Goal: Transaction & Acquisition: Purchase product/service

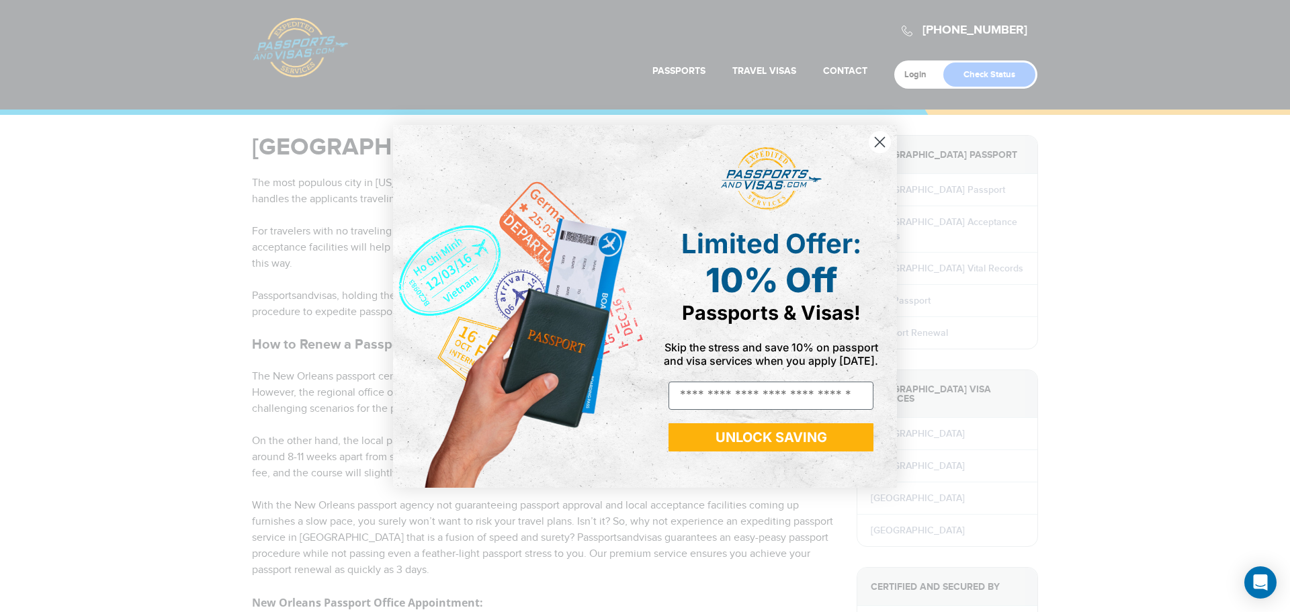
click at [883, 138] on icon "Close dialog" at bounding box center [879, 141] width 9 height 9
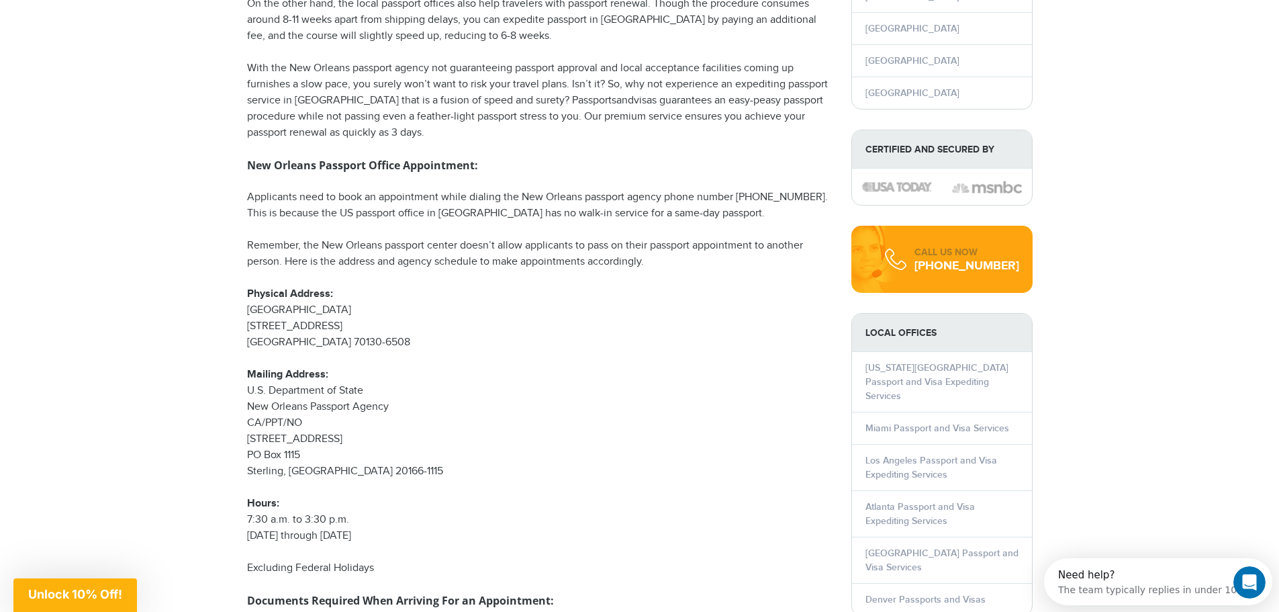
scroll to position [470, 0]
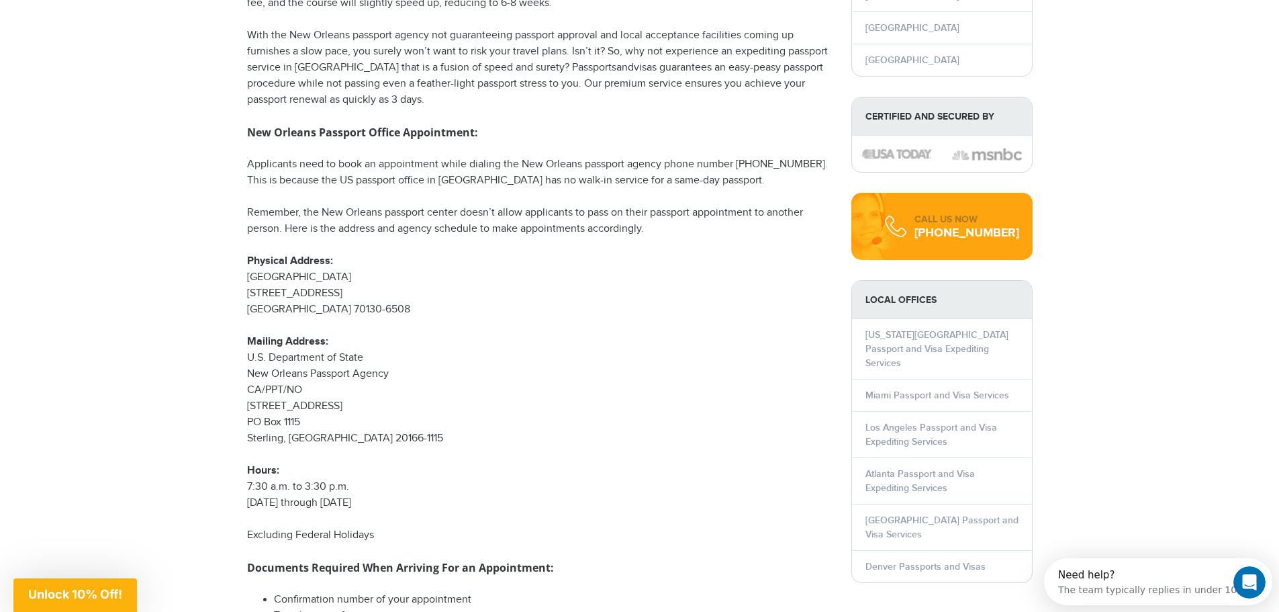
click at [980, 240] on div "[PHONE_NUMBER]" at bounding box center [967, 232] width 105 height 13
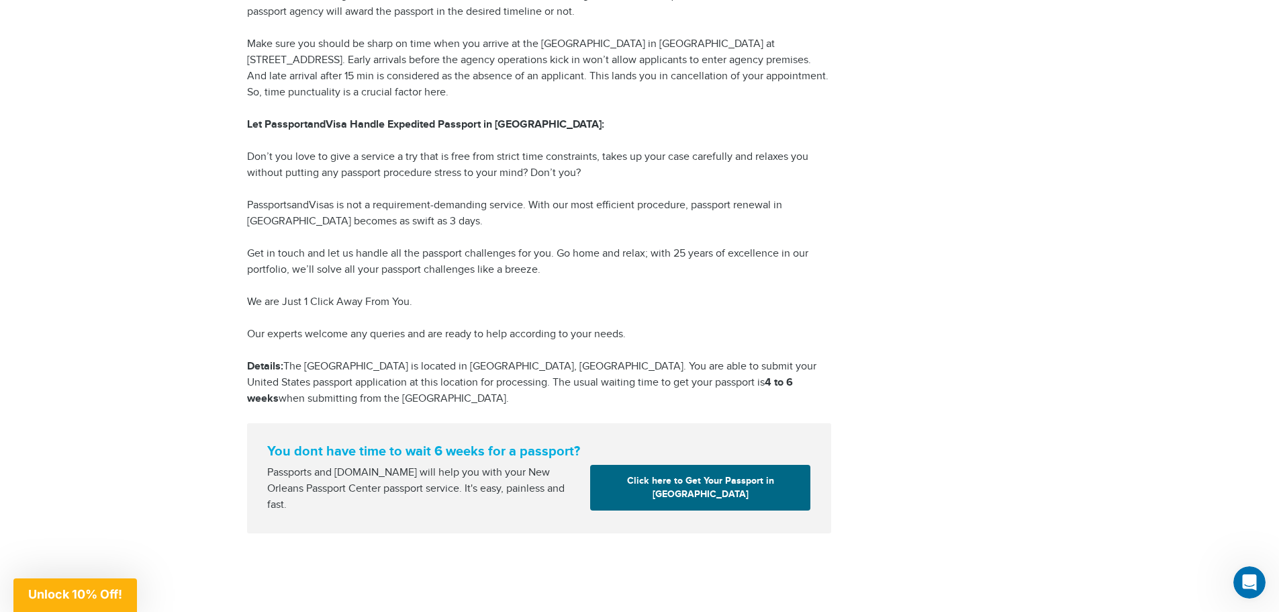
scroll to position [1813, 0]
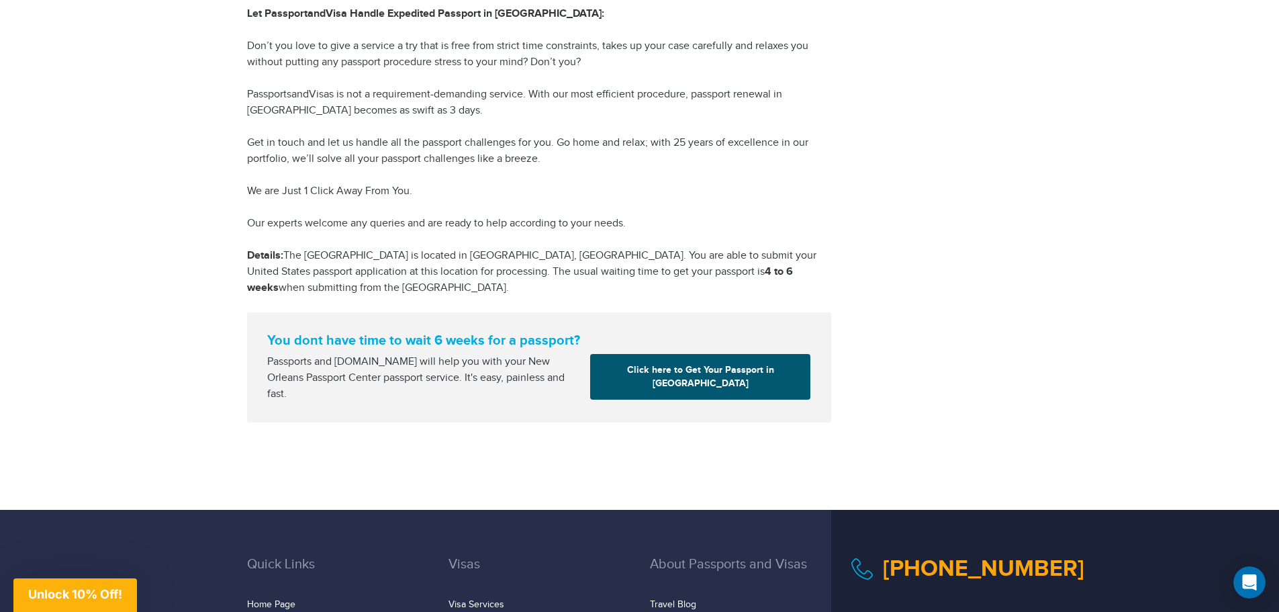
click at [710, 389] on link "Click here to Get Your Passport in [GEOGRAPHIC_DATA]" at bounding box center [700, 377] width 220 height 46
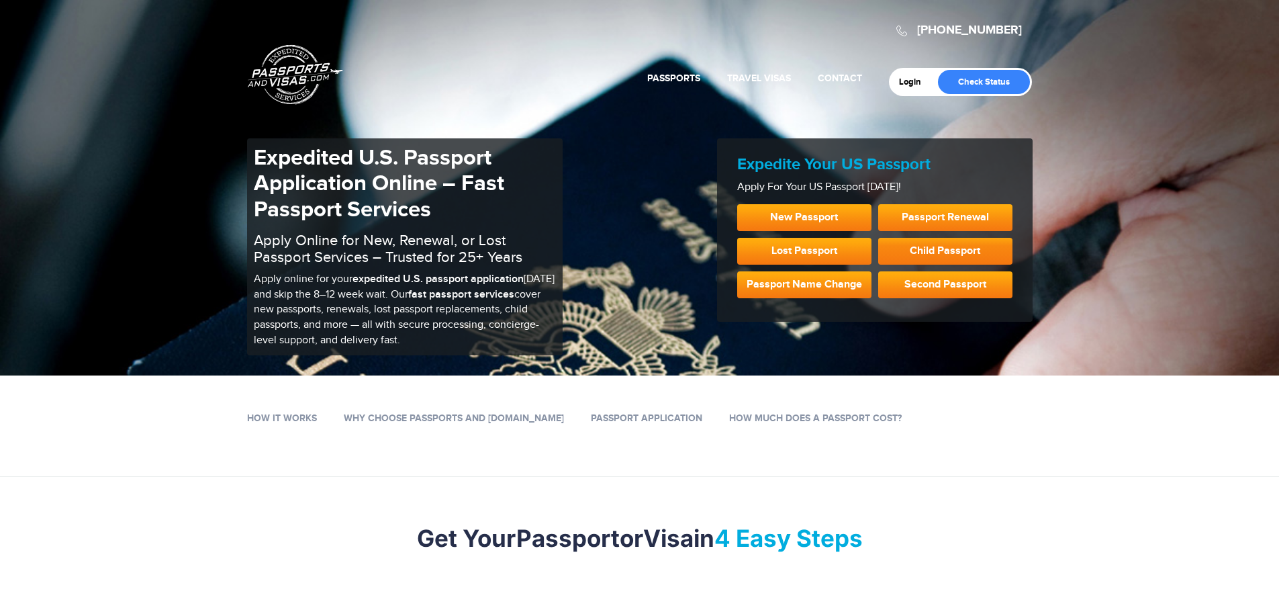
click at [891, 250] on link "Child Passport" at bounding box center [946, 251] width 134 height 27
